Goal: Task Accomplishment & Management: Manage account settings

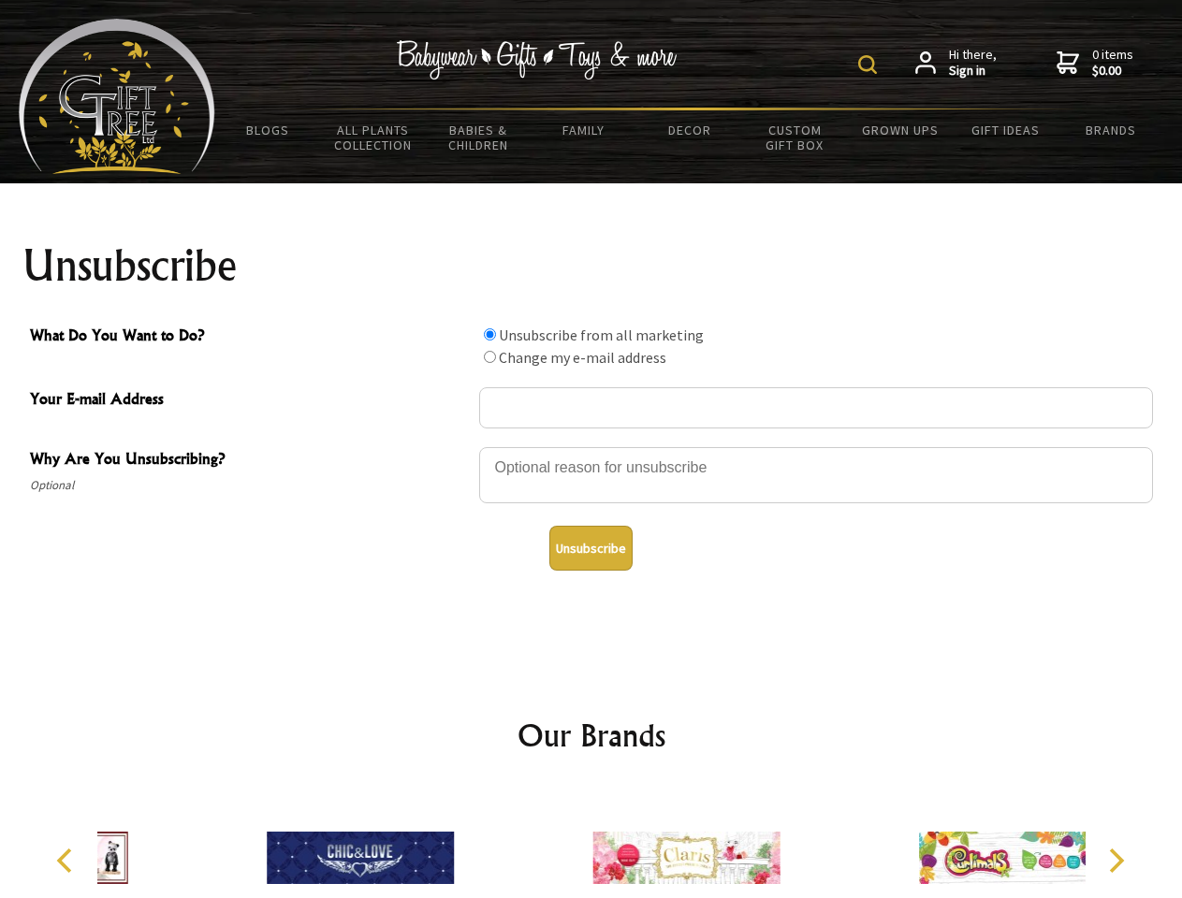
click at [870, 65] on img at bounding box center [867, 64] width 19 height 19
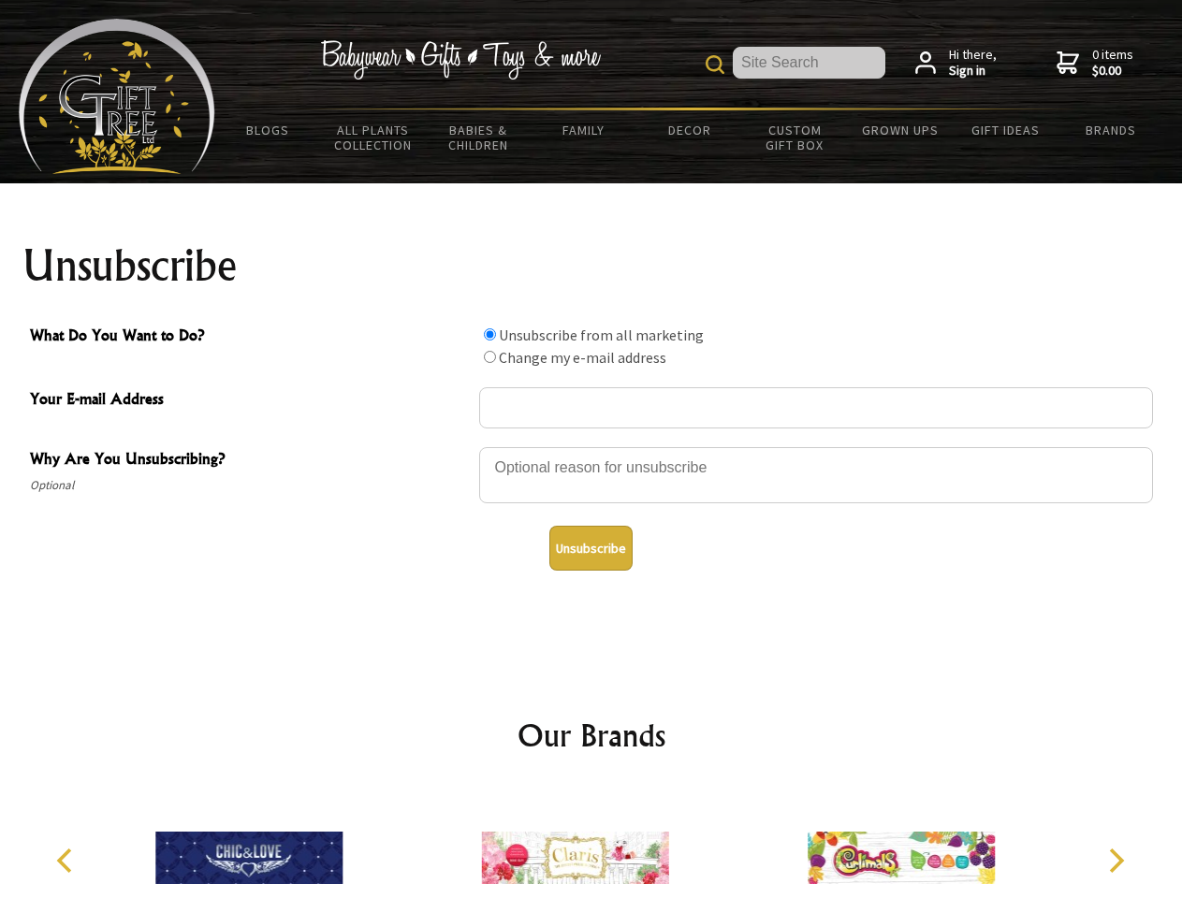
click at [591, 446] on div at bounding box center [816, 477] width 674 height 65
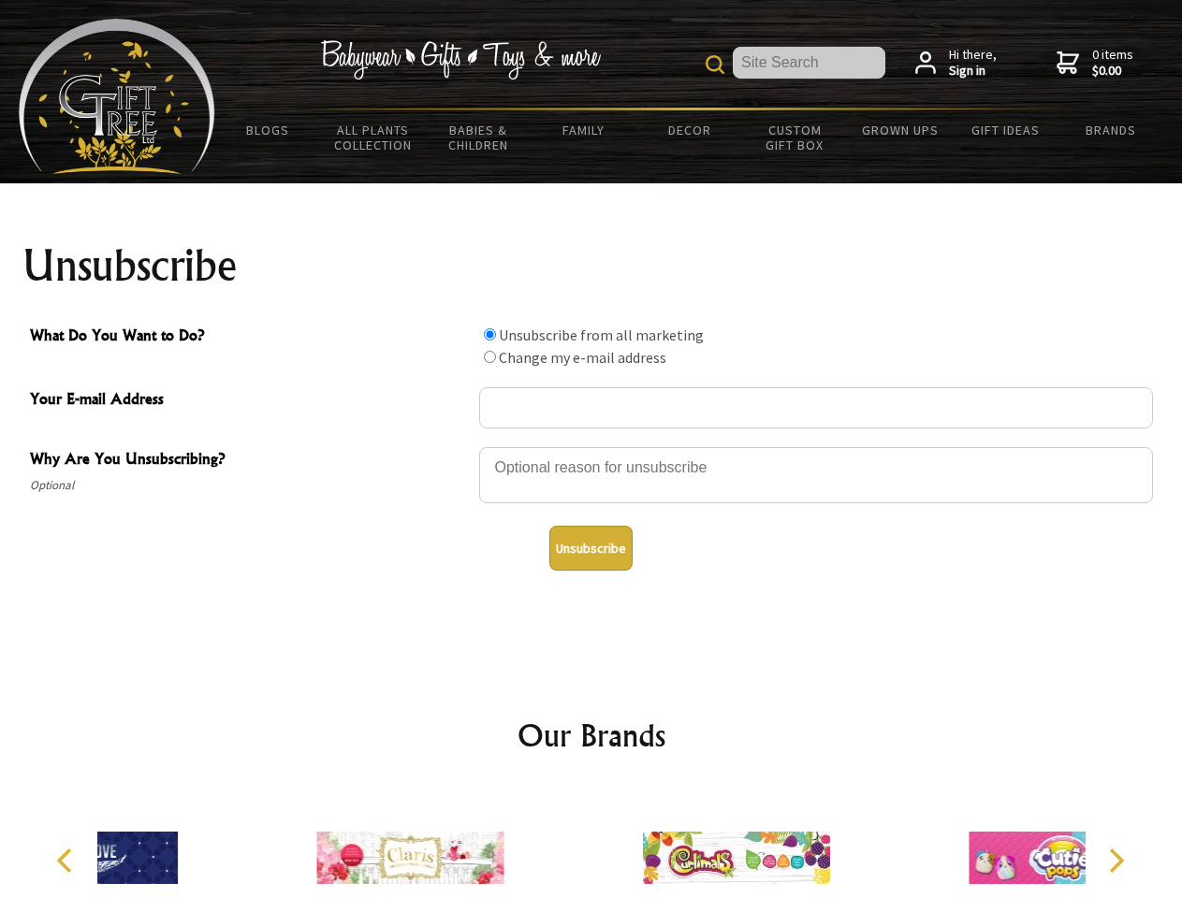
click at [489, 334] on input "What Do You Want to Do?" at bounding box center [490, 334] width 12 height 12
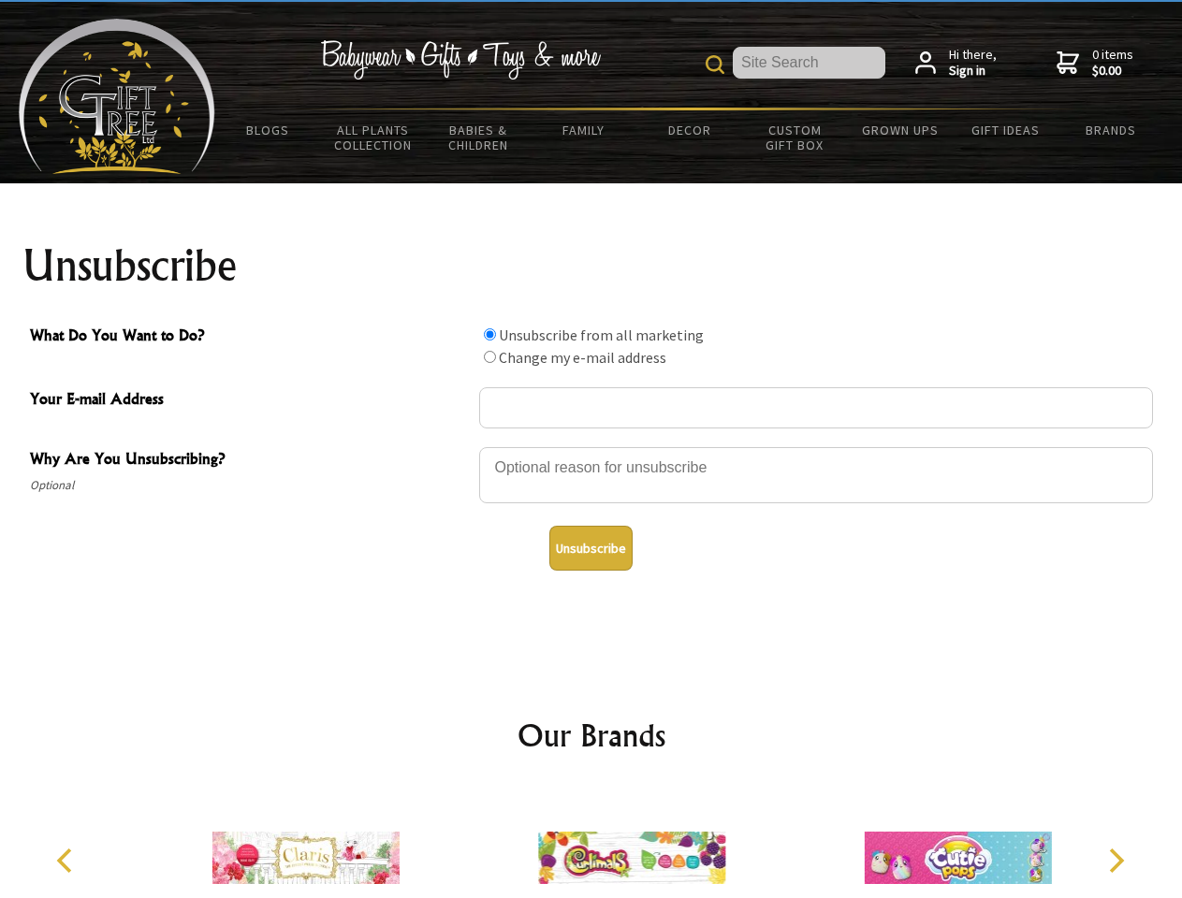
click at [489, 356] on input "What Do You Want to Do?" at bounding box center [490, 357] width 12 height 12
radio input "true"
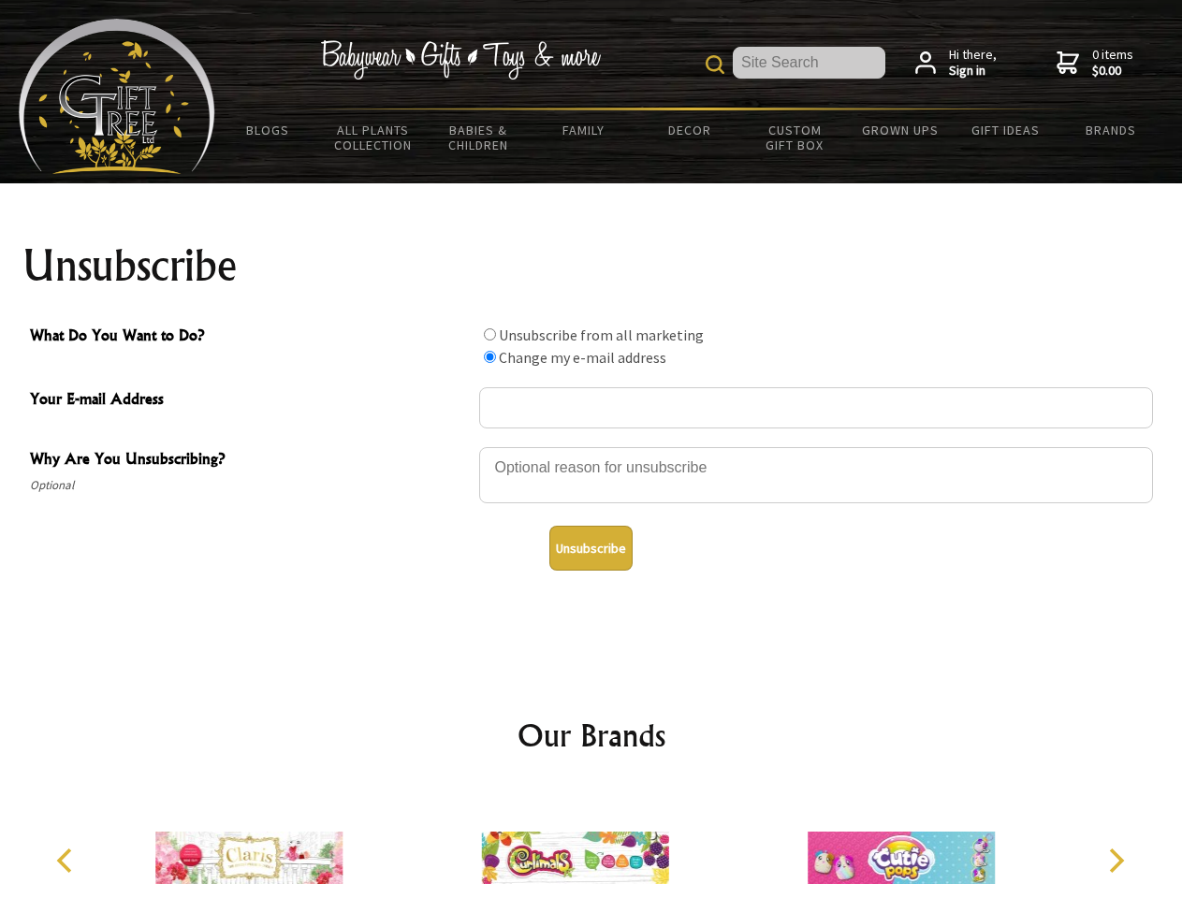
click at [590, 548] on button "Unsubscribe" at bounding box center [590, 548] width 83 height 45
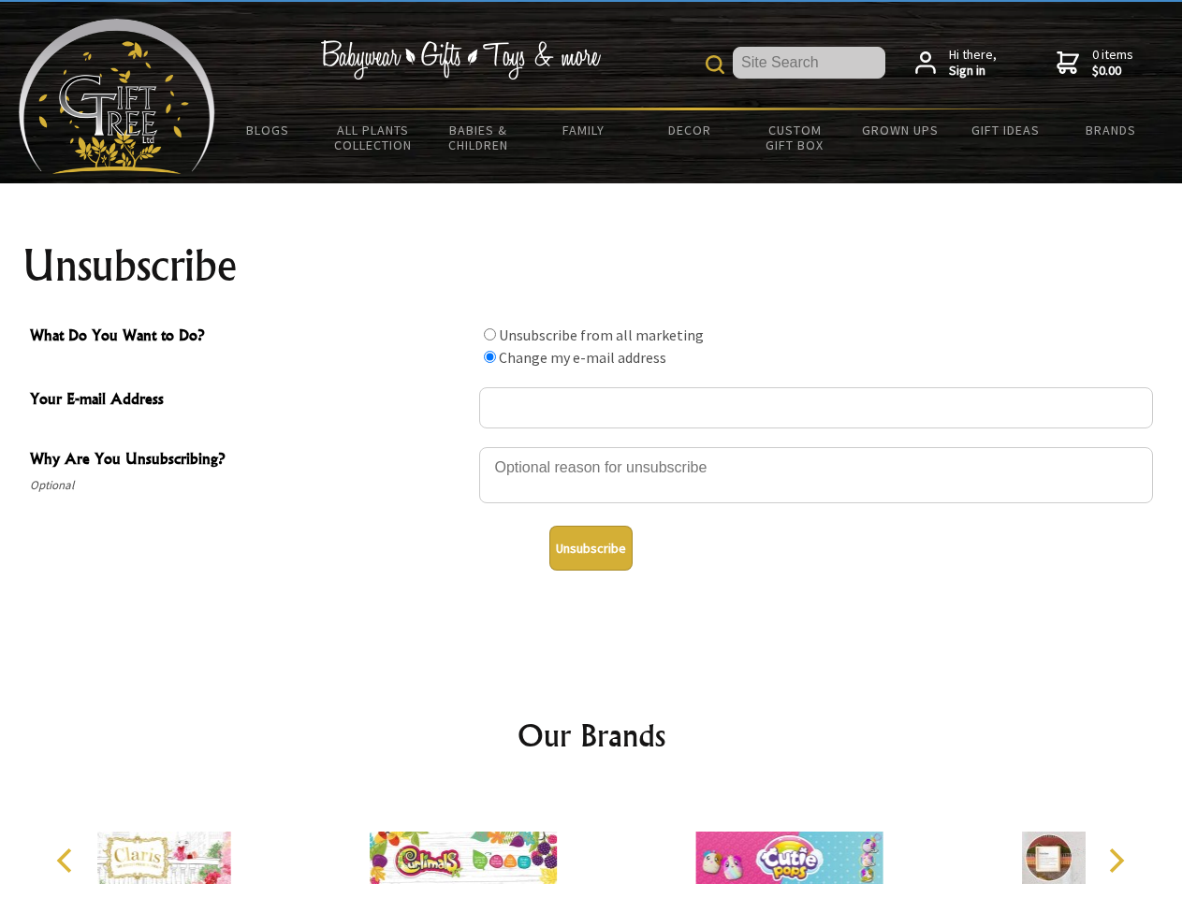
click at [591, 843] on div at bounding box center [463, 861] width 326 height 146
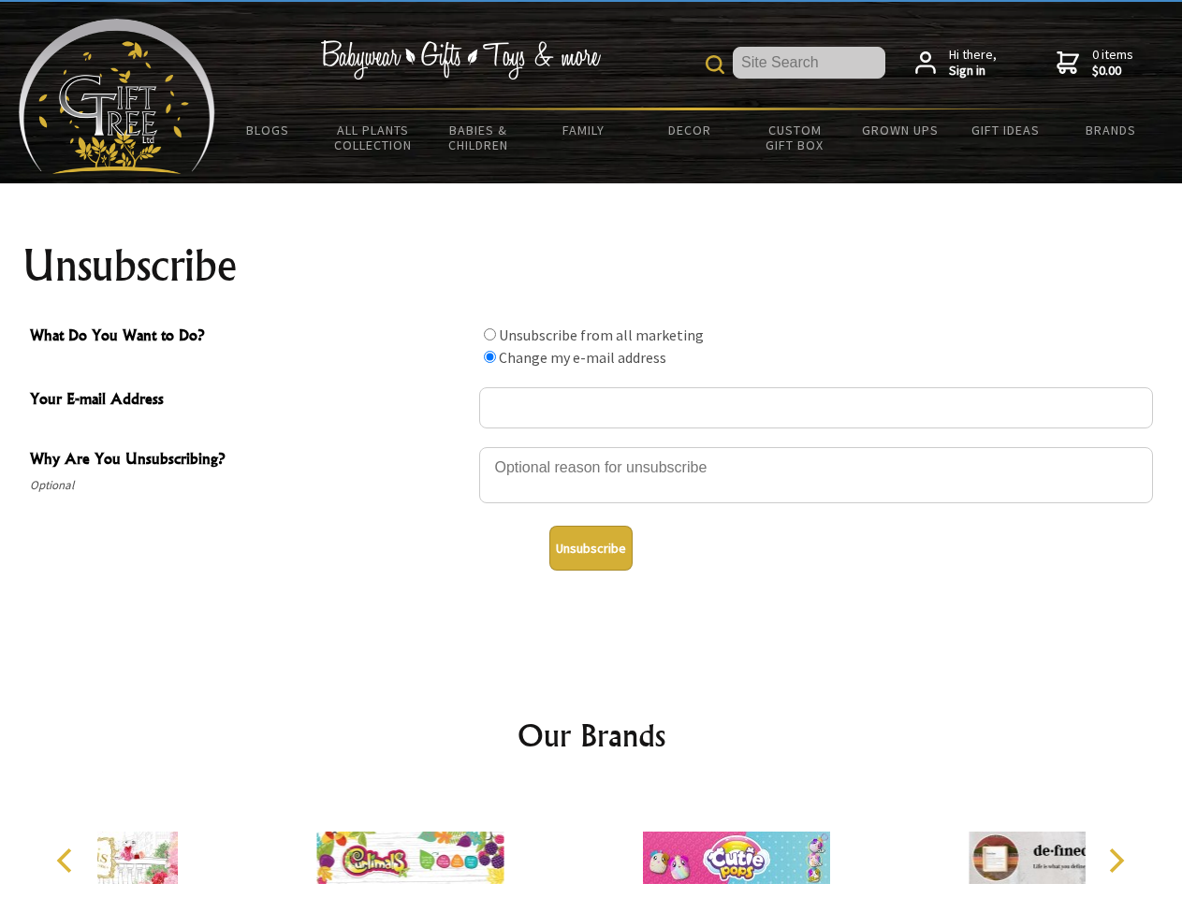
click at [67, 861] on icon "Previous" at bounding box center [66, 861] width 24 height 24
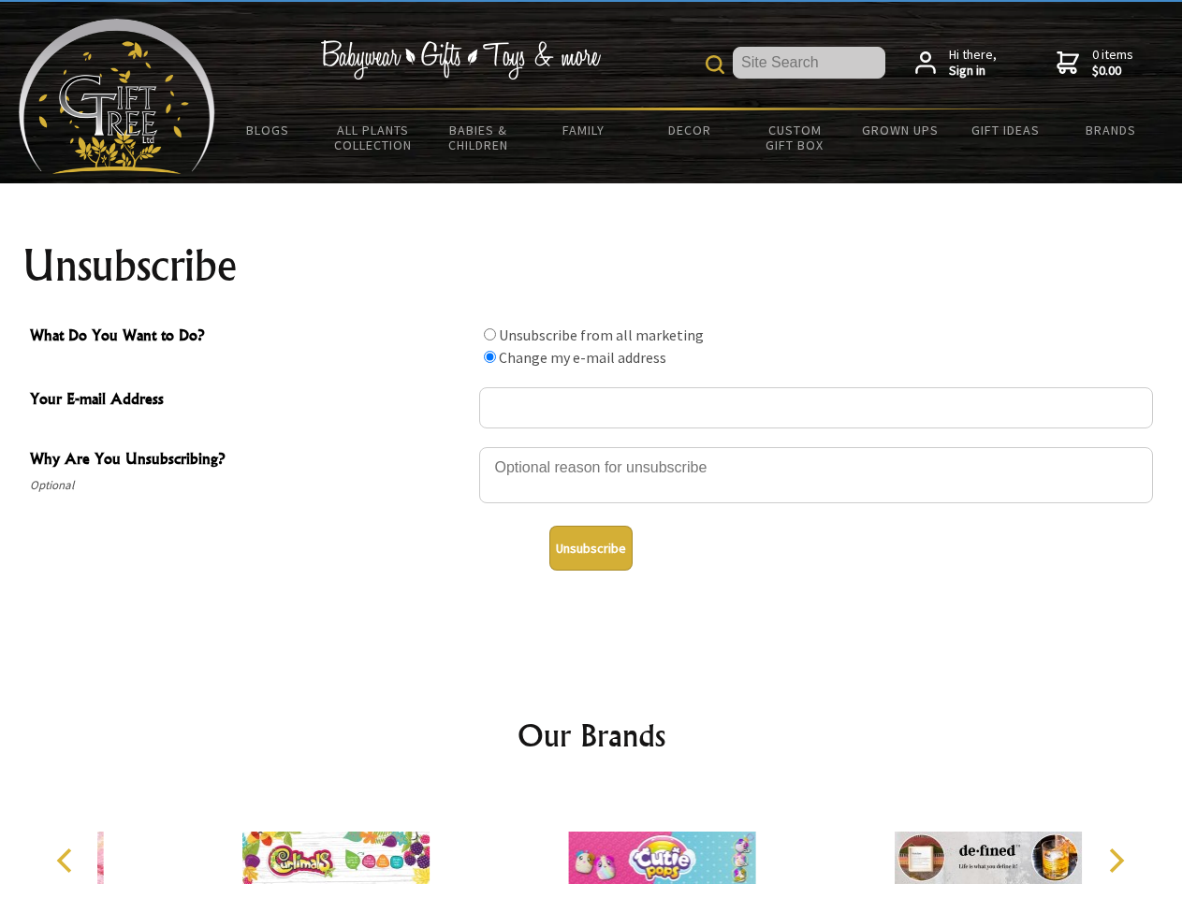
click at [1115, 861] on icon "Next" at bounding box center [1114, 861] width 24 height 24
